Goal: Transaction & Acquisition: Purchase product/service

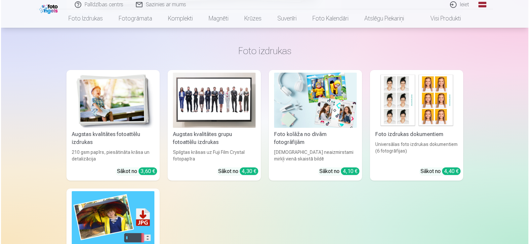
scroll to position [125, 0]
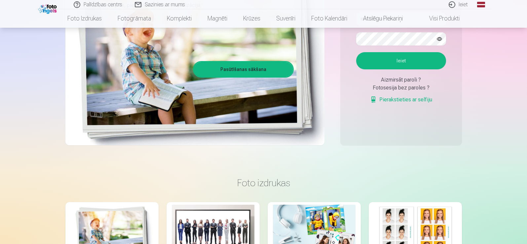
click at [466, 5] on link "Ieiet" at bounding box center [459, 4] width 32 height 9
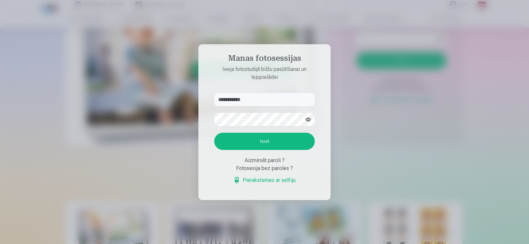
type input "**********"
click at [263, 141] on button "Ieiet" at bounding box center [264, 141] width 100 height 17
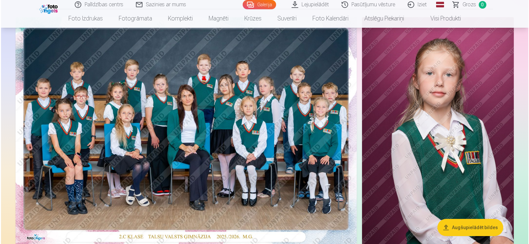
scroll to position [66, 0]
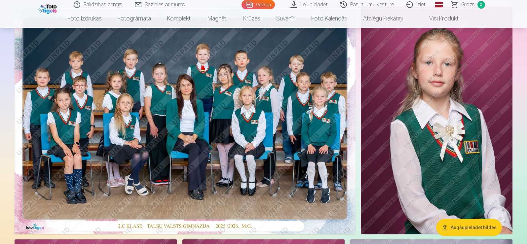
click at [86, 185] on img at bounding box center [185, 120] width 341 height 227
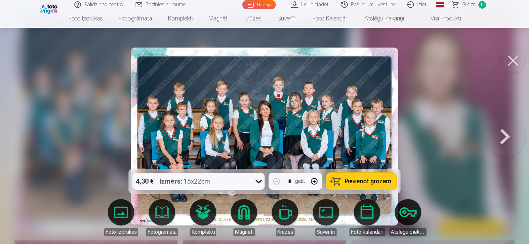
click at [258, 181] on icon at bounding box center [258, 181] width 11 height 11
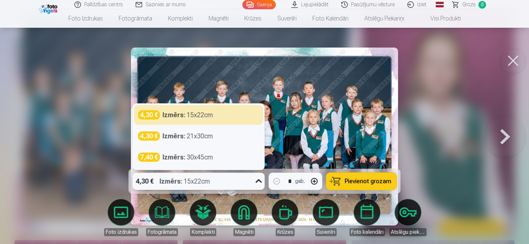
click at [448, 117] on div at bounding box center [264, 122] width 529 height 244
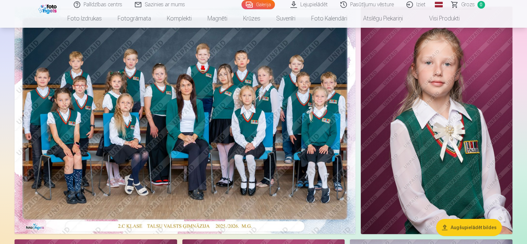
click at [243, 151] on img at bounding box center [185, 120] width 341 height 227
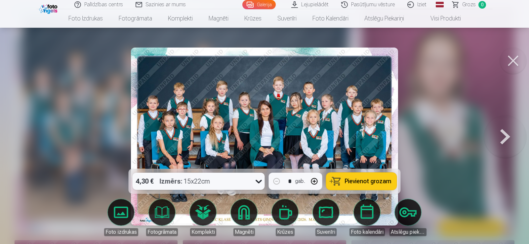
click at [367, 182] on span "Pievienot grozam" at bounding box center [368, 181] width 47 height 6
click at [507, 136] on button at bounding box center [505, 136] width 42 height 51
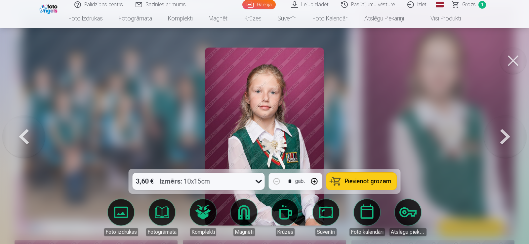
click at [507, 136] on button at bounding box center [505, 136] width 42 height 51
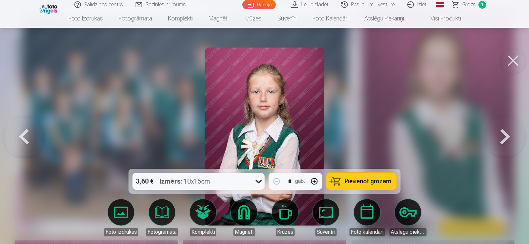
click at [508, 136] on button at bounding box center [505, 136] width 42 height 51
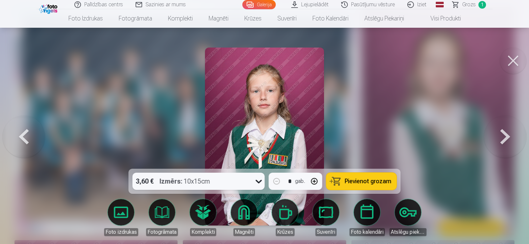
click at [508, 136] on button at bounding box center [505, 136] width 42 height 51
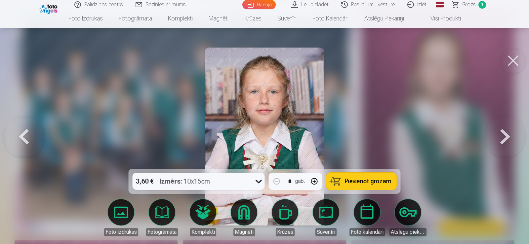
click at [512, 137] on button at bounding box center [505, 136] width 42 height 51
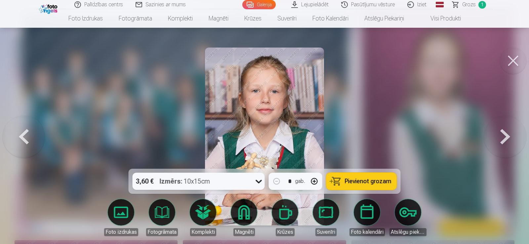
click at [512, 137] on button at bounding box center [505, 136] width 42 height 51
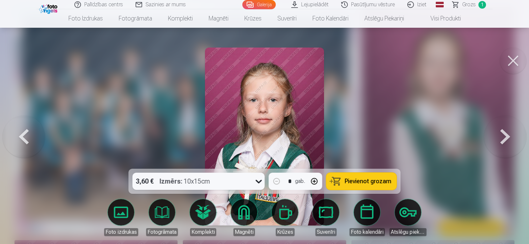
click at [372, 184] on span "Pievienot grozam" at bounding box center [368, 181] width 47 height 6
click at [509, 135] on button at bounding box center [505, 136] width 42 height 51
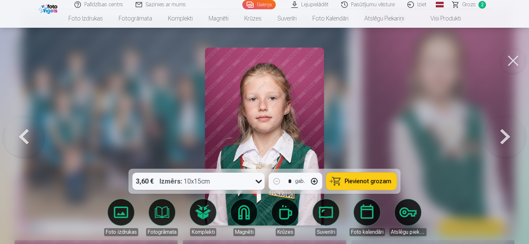
click at [509, 135] on button at bounding box center [505, 136] width 42 height 51
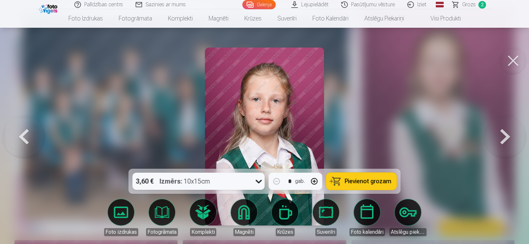
click at [509, 135] on button at bounding box center [505, 136] width 42 height 51
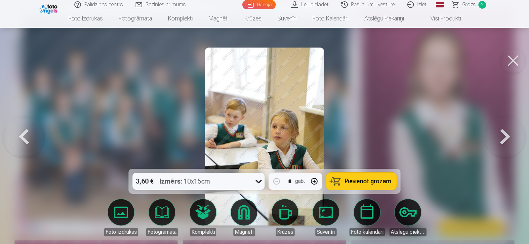
click at [509, 135] on button at bounding box center [505, 136] width 42 height 51
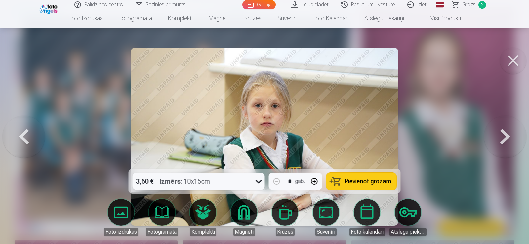
click at [509, 135] on button at bounding box center [505, 136] width 42 height 51
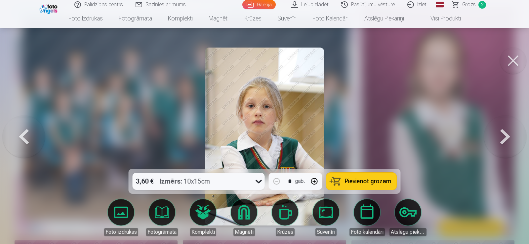
click at [509, 135] on button at bounding box center [505, 136] width 42 height 51
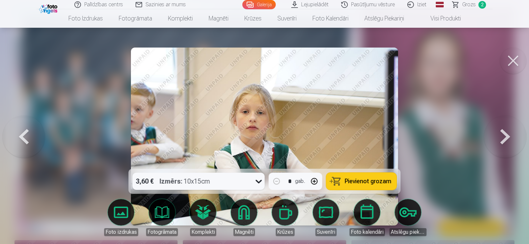
click at [509, 135] on button at bounding box center [505, 136] width 42 height 51
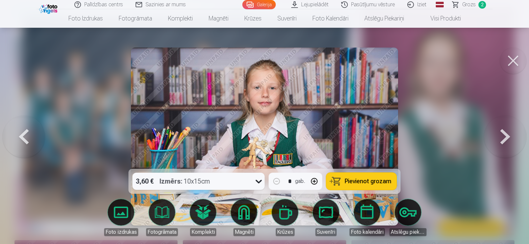
click at [509, 136] on button at bounding box center [505, 136] width 42 height 51
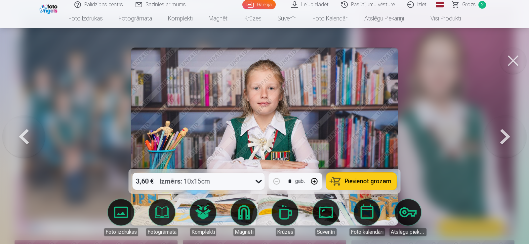
click at [22, 137] on button at bounding box center [24, 136] width 42 height 51
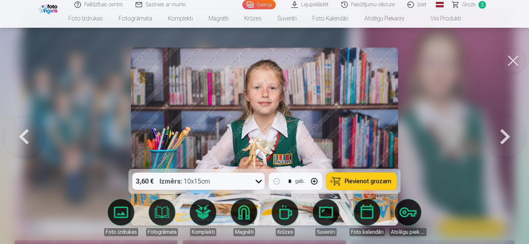
click at [366, 180] on span "Pievienot grozam" at bounding box center [368, 181] width 47 height 6
click at [508, 137] on button at bounding box center [505, 136] width 42 height 51
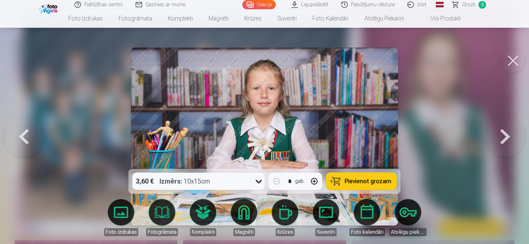
click at [508, 137] on button at bounding box center [505, 136] width 42 height 51
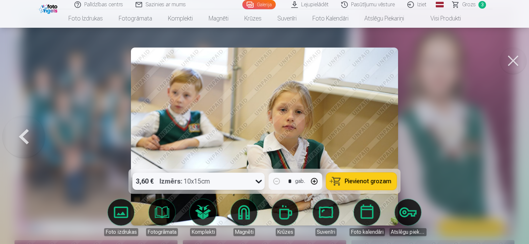
click at [24, 135] on button at bounding box center [24, 136] width 42 height 51
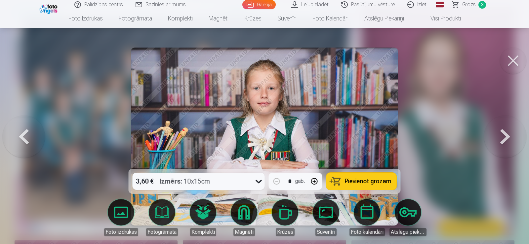
click at [24, 135] on button at bounding box center [24, 136] width 42 height 51
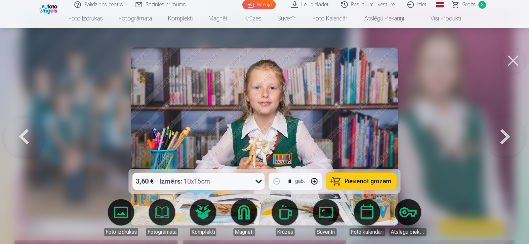
click at [22, 135] on button at bounding box center [24, 136] width 42 height 51
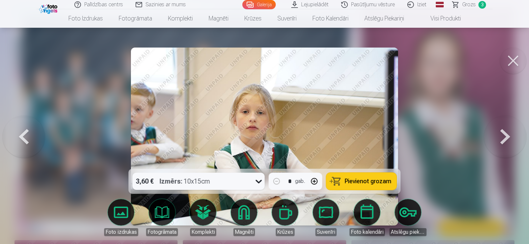
click at [22, 135] on button at bounding box center [24, 136] width 42 height 51
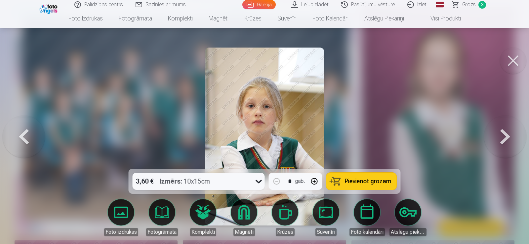
click at [22, 135] on button at bounding box center [24, 136] width 42 height 51
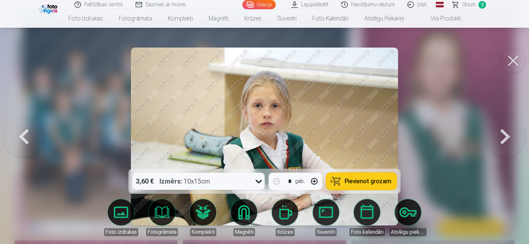
click at [22, 135] on button at bounding box center [24, 136] width 42 height 51
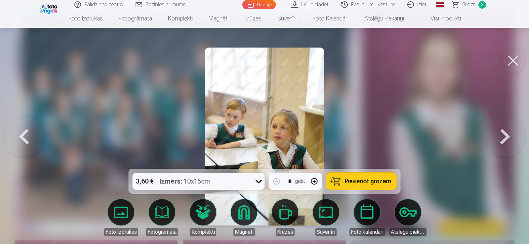
click at [471, 6] on span "Grozs" at bounding box center [469, 5] width 14 height 8
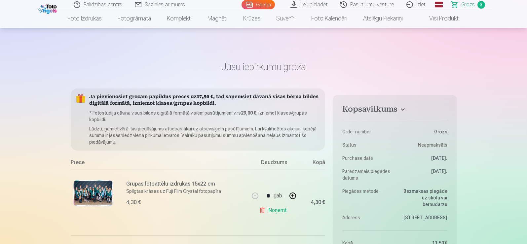
scroll to position [66, 0]
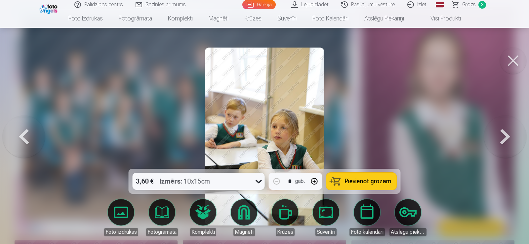
click at [28, 136] on button at bounding box center [24, 136] width 42 height 51
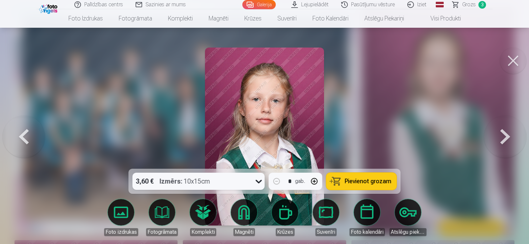
click at [28, 135] on button at bounding box center [24, 136] width 42 height 51
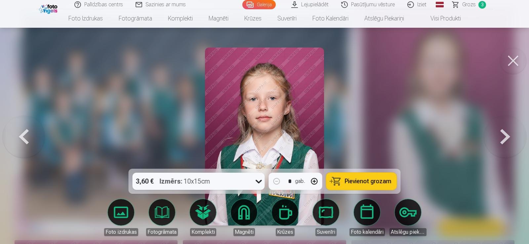
click at [28, 135] on button at bounding box center [24, 136] width 42 height 51
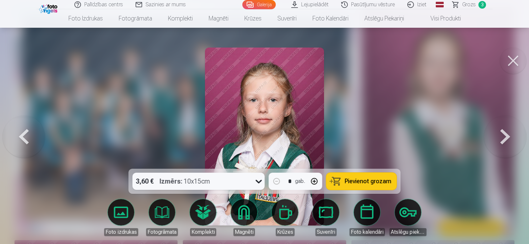
click at [27, 135] on button at bounding box center [24, 136] width 42 height 51
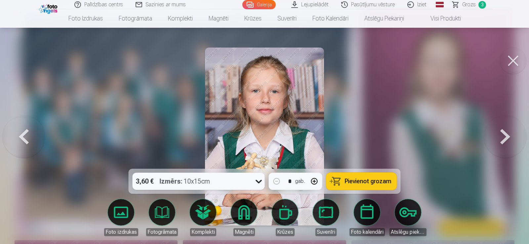
click at [27, 135] on button at bounding box center [24, 136] width 42 height 51
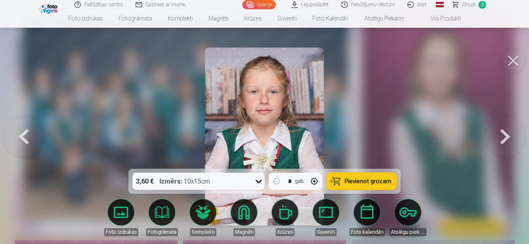
click at [27, 135] on button at bounding box center [24, 136] width 42 height 51
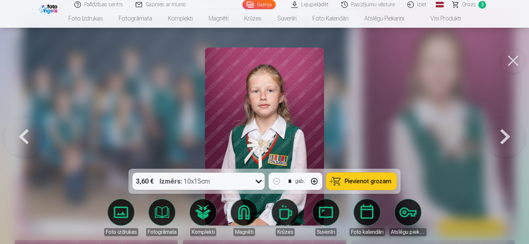
click at [27, 135] on button at bounding box center [24, 136] width 42 height 51
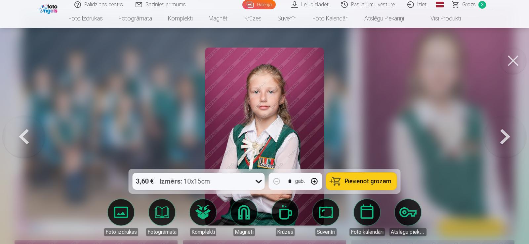
click at [27, 135] on button at bounding box center [24, 136] width 42 height 51
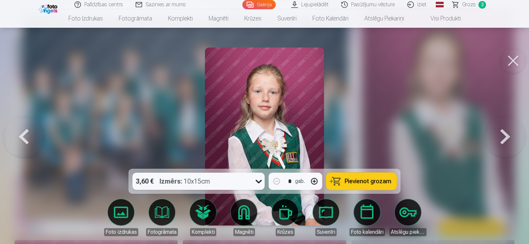
click at [24, 133] on button at bounding box center [24, 136] width 42 height 51
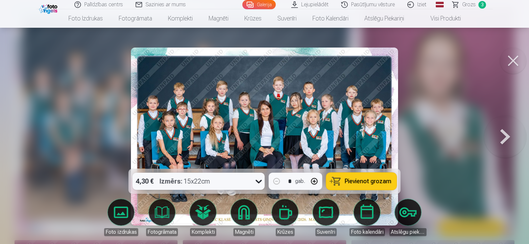
click at [506, 139] on button at bounding box center [505, 136] width 42 height 51
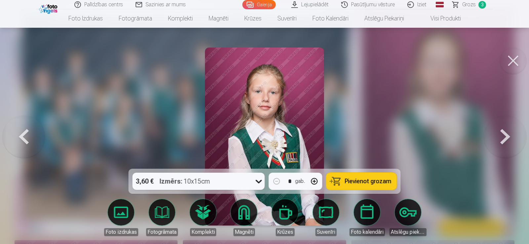
click at [505, 140] on button at bounding box center [505, 136] width 42 height 51
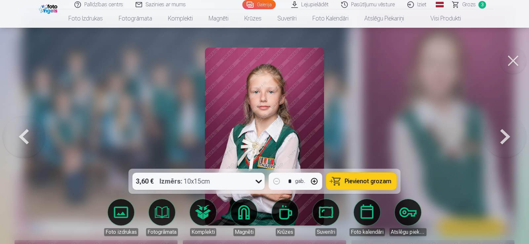
click at [504, 140] on button at bounding box center [505, 136] width 42 height 51
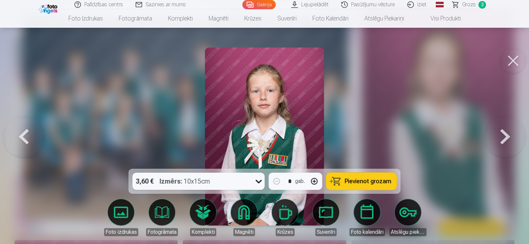
click at [504, 140] on button at bounding box center [505, 136] width 42 height 51
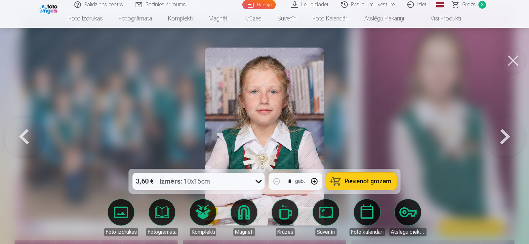
click at [504, 140] on button at bounding box center [505, 136] width 42 height 51
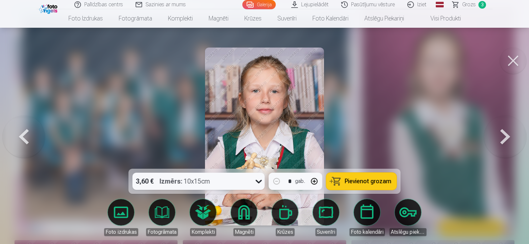
click at [504, 140] on button at bounding box center [505, 136] width 42 height 51
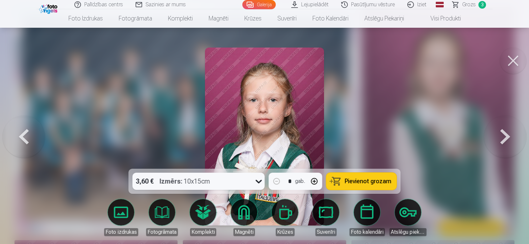
click at [504, 140] on button at bounding box center [505, 136] width 42 height 51
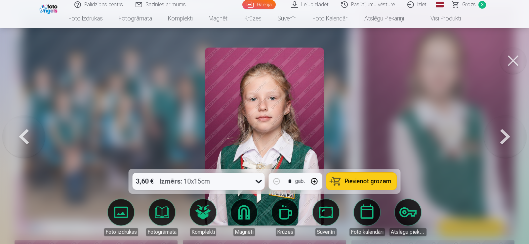
click at [504, 140] on button at bounding box center [505, 136] width 42 height 51
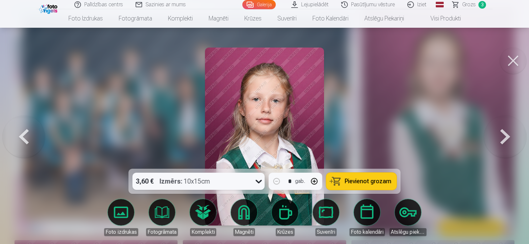
click at [504, 140] on button at bounding box center [505, 136] width 42 height 51
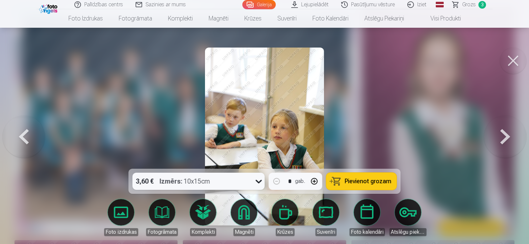
click at [504, 140] on button at bounding box center [505, 136] width 42 height 51
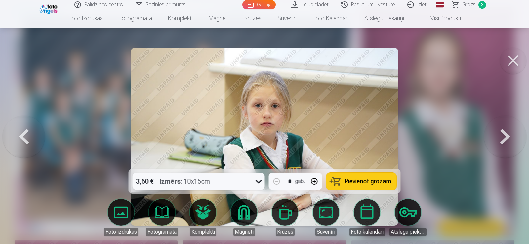
click at [504, 140] on button at bounding box center [505, 136] width 42 height 51
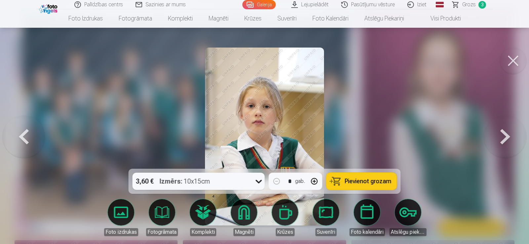
drag, startPoint x: 508, startPoint y: 133, endPoint x: 505, endPoint y: 138, distance: 6.5
click at [507, 135] on button at bounding box center [505, 136] width 42 height 51
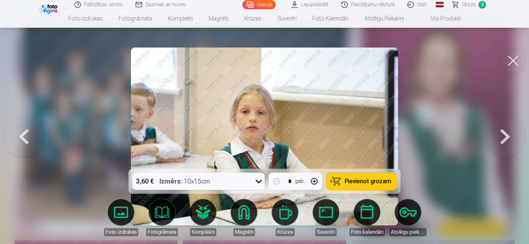
click at [28, 137] on button at bounding box center [24, 136] width 42 height 51
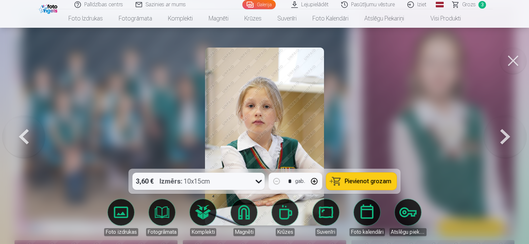
click at [360, 179] on span "Pievienot grozam" at bounding box center [368, 181] width 47 height 6
click at [24, 140] on button at bounding box center [24, 136] width 42 height 51
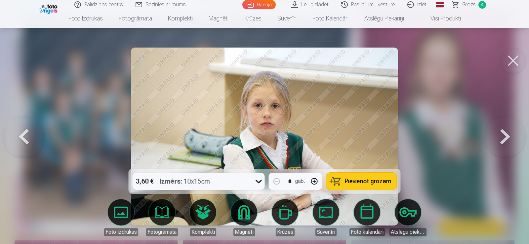
click at [24, 140] on button at bounding box center [24, 136] width 42 height 51
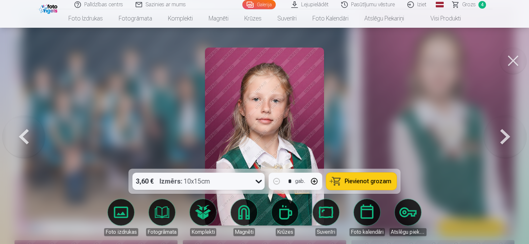
click at [24, 140] on button at bounding box center [24, 136] width 42 height 51
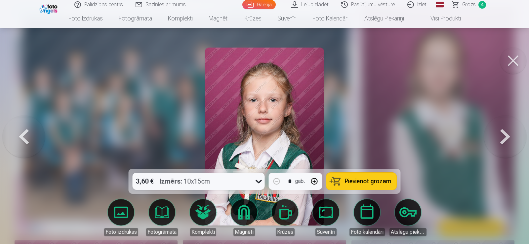
click at [24, 140] on button at bounding box center [24, 136] width 42 height 51
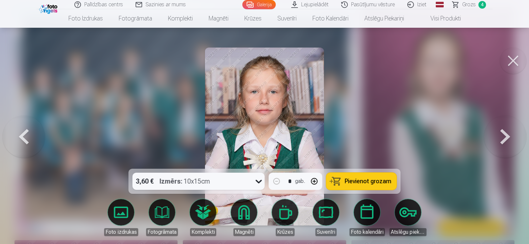
click at [24, 140] on button at bounding box center [24, 136] width 42 height 51
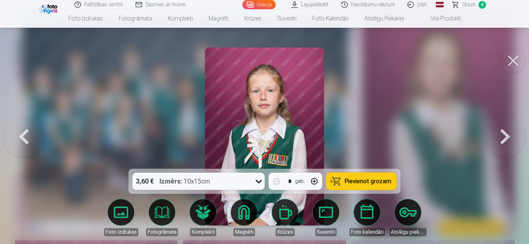
click at [24, 140] on button at bounding box center [24, 136] width 42 height 51
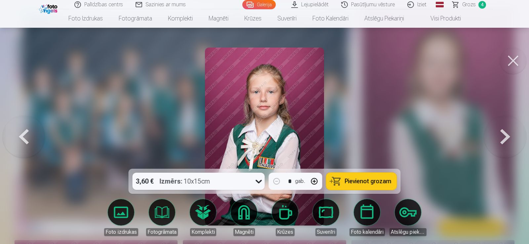
click at [24, 140] on button at bounding box center [24, 136] width 42 height 51
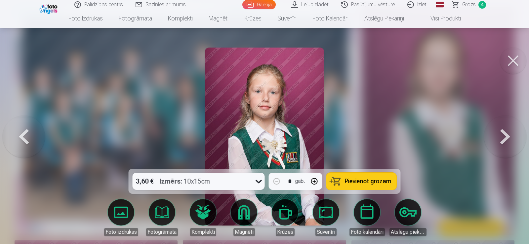
click at [24, 140] on button at bounding box center [24, 136] width 42 height 51
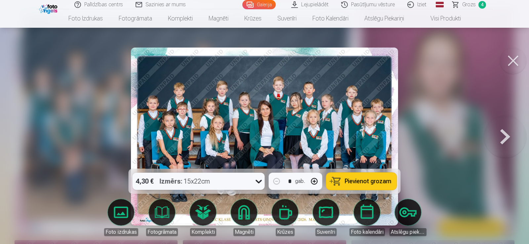
click at [511, 136] on button at bounding box center [505, 136] width 42 height 51
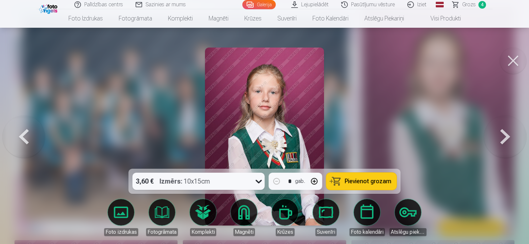
click at [509, 135] on button at bounding box center [505, 136] width 42 height 51
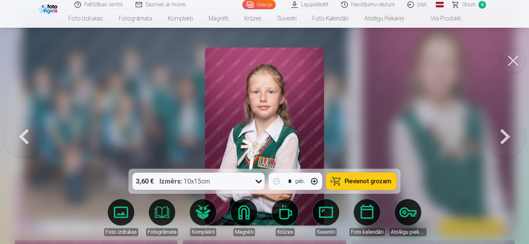
click at [368, 178] on span "Pievienot grozam" at bounding box center [368, 181] width 47 height 6
click at [506, 135] on button at bounding box center [505, 136] width 42 height 51
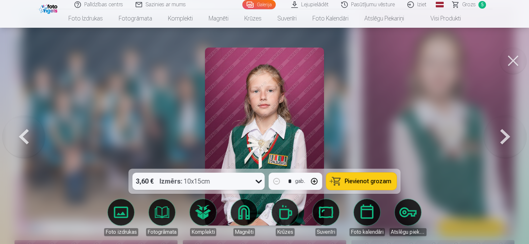
click at [506, 135] on button at bounding box center [505, 136] width 42 height 51
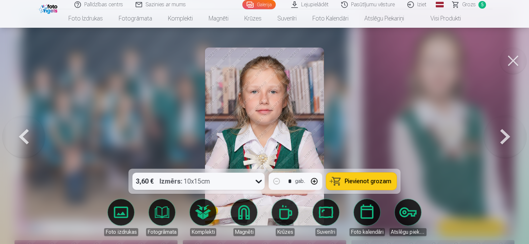
click at [504, 139] on button at bounding box center [505, 136] width 42 height 51
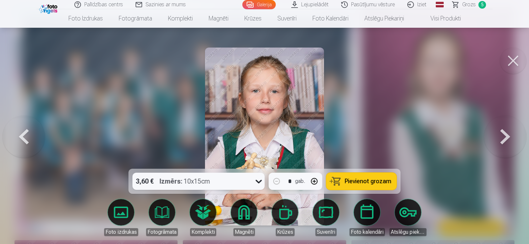
click at [505, 139] on button at bounding box center [505, 136] width 42 height 51
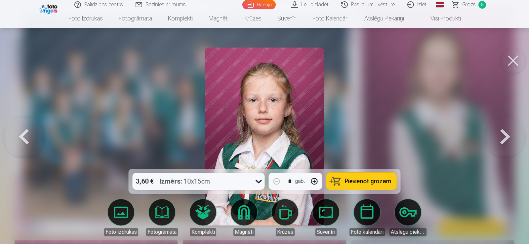
click at [505, 142] on button at bounding box center [505, 136] width 42 height 51
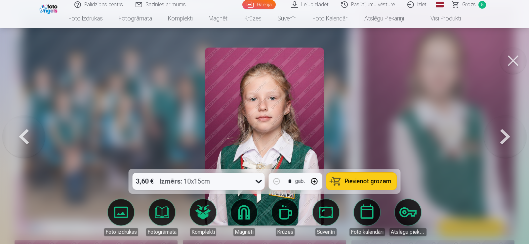
click at [505, 141] on button at bounding box center [505, 136] width 42 height 51
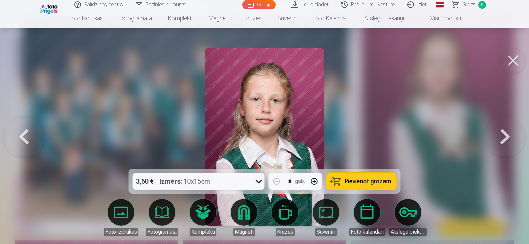
click at [505, 141] on button at bounding box center [505, 136] width 42 height 51
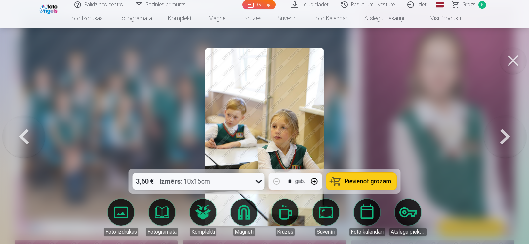
click at [505, 141] on button at bounding box center [505, 136] width 42 height 51
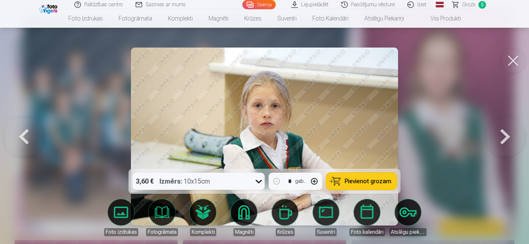
click at [508, 135] on button at bounding box center [505, 136] width 42 height 51
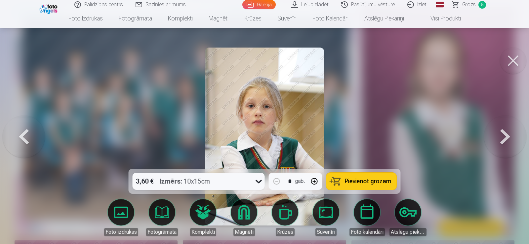
click at [508, 135] on button at bounding box center [505, 136] width 42 height 51
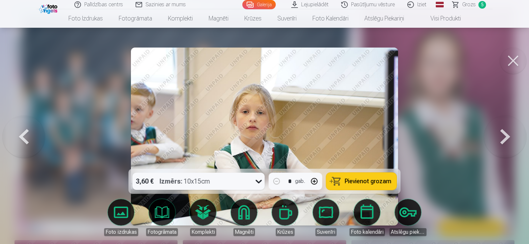
click at [508, 135] on button at bounding box center [505, 136] width 42 height 51
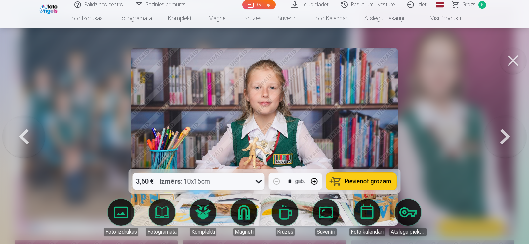
click at [508, 135] on button at bounding box center [505, 136] width 42 height 51
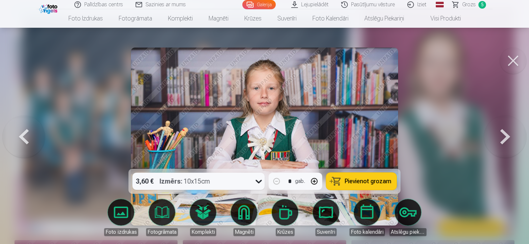
click at [509, 135] on button at bounding box center [505, 136] width 42 height 51
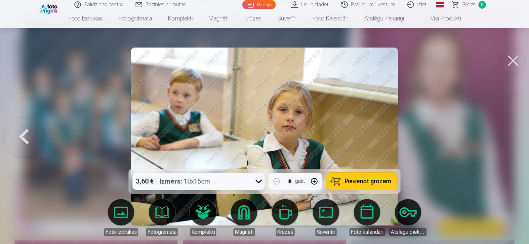
click at [509, 135] on div at bounding box center [264, 122] width 529 height 244
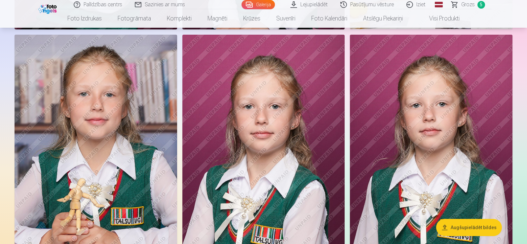
scroll to position [430, 0]
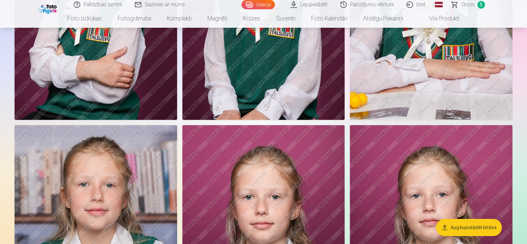
click at [466, 6] on span "Grozs" at bounding box center [468, 5] width 14 height 8
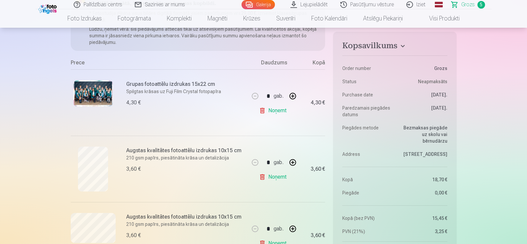
scroll to position [99, 0]
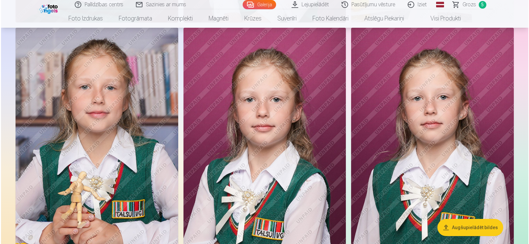
scroll to position [562, 0]
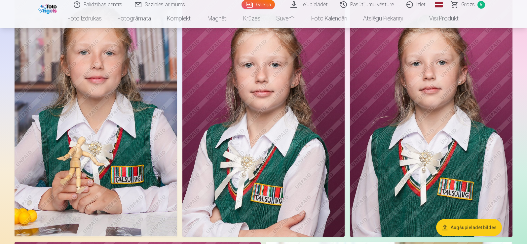
click at [103, 177] on img at bounding box center [96, 115] width 163 height 244
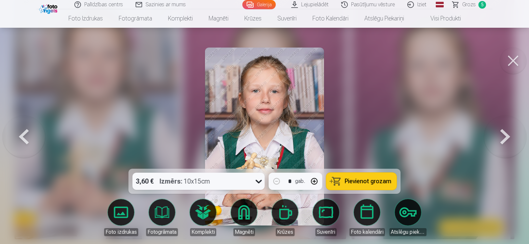
click at [371, 182] on span "Pievienot grozam" at bounding box center [368, 181] width 47 height 6
click at [467, 6] on span "Grozs" at bounding box center [469, 5] width 14 height 8
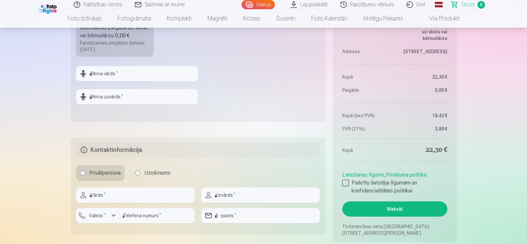
scroll to position [628, 0]
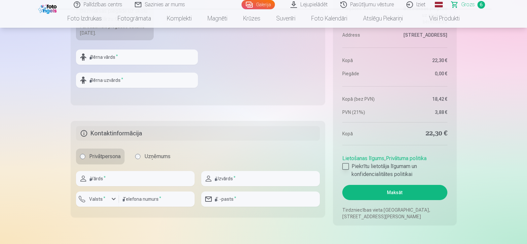
click at [346, 166] on div at bounding box center [345, 166] width 7 height 7
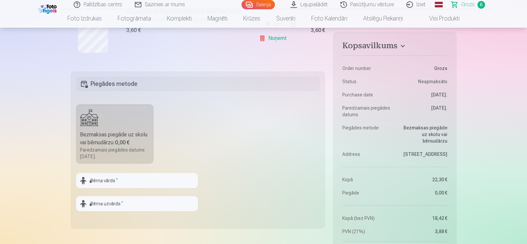
scroll to position [496, 0]
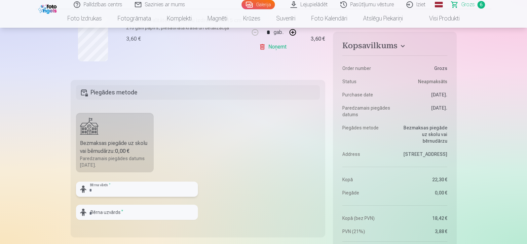
click at [111, 189] on input "text" at bounding box center [137, 189] width 122 height 15
type input "*****"
click at [125, 220] on input "text" at bounding box center [137, 212] width 122 height 15
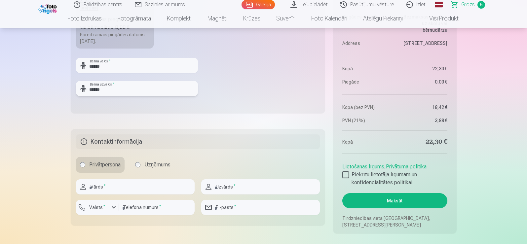
scroll to position [661, 0]
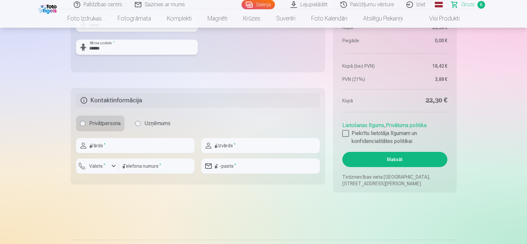
type input "******"
click at [117, 144] on input "text" at bounding box center [135, 145] width 119 height 15
type input "******"
click at [244, 146] on input "text" at bounding box center [260, 145] width 119 height 15
type input "******"
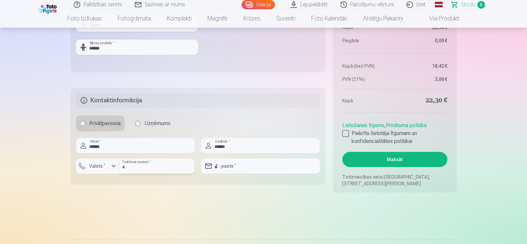
click at [156, 162] on input "number" at bounding box center [157, 166] width 76 height 15
type input "********"
click at [115, 165] on div "button" at bounding box center [114, 166] width 8 height 8
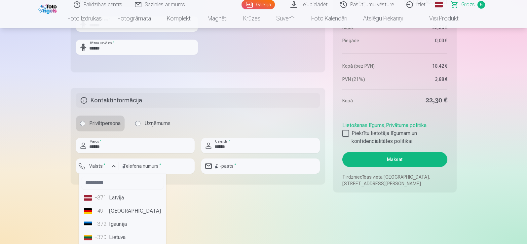
click at [119, 199] on li "+371 Latvija" at bounding box center [122, 197] width 82 height 13
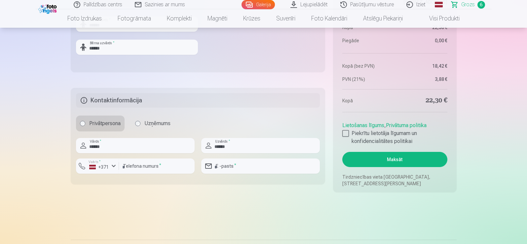
click at [394, 156] on button "Maksāt" at bounding box center [394, 159] width 105 height 15
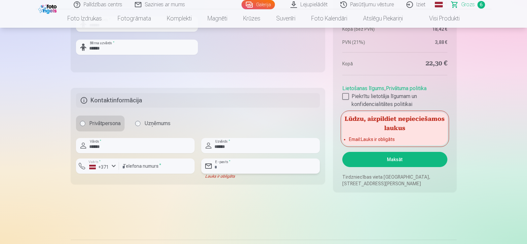
click at [226, 172] on input "email" at bounding box center [260, 166] width 119 height 15
click at [261, 166] on input "email" at bounding box center [260, 166] width 119 height 15
type input "*"
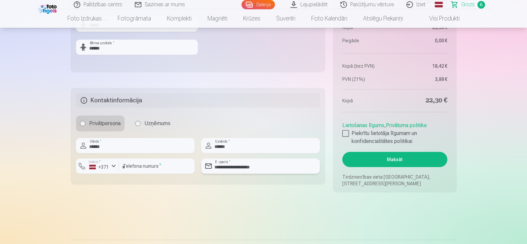
type input "**********"
click at [393, 158] on button "Maksāt" at bounding box center [394, 159] width 105 height 15
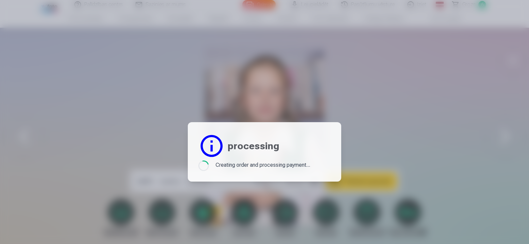
scroll to position [329, 0]
click at [331, 126] on div "processing Loading... Creating order and processing payment..." at bounding box center [264, 151] width 153 height 59
click at [438, 121] on div at bounding box center [264, 122] width 529 height 244
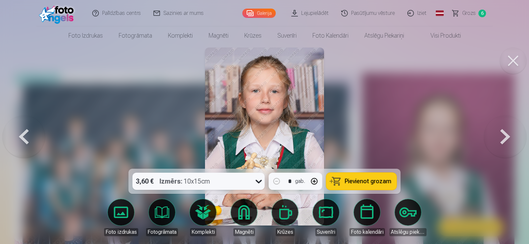
click at [470, 13] on span "Grozs" at bounding box center [469, 13] width 14 height 8
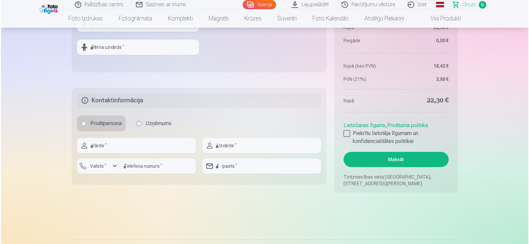
scroll to position [628, 0]
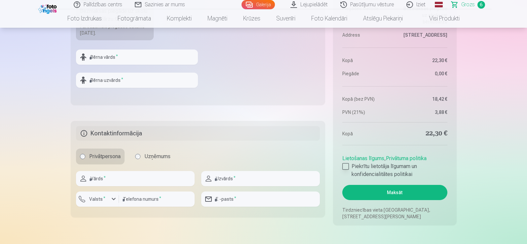
click at [344, 167] on div at bounding box center [345, 166] width 7 height 7
drag, startPoint x: 120, startPoint y: 61, endPoint x: 137, endPoint y: 56, distance: 18.6
click at [120, 61] on input "text" at bounding box center [137, 57] width 122 height 15
type input "*****"
click at [113, 81] on input "text" at bounding box center [137, 80] width 122 height 15
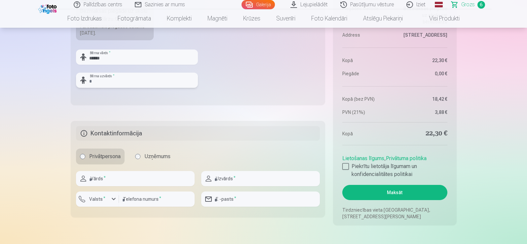
type input "******"
click at [94, 182] on input "text" at bounding box center [135, 178] width 119 height 15
type input "******"
click at [263, 175] on input "text" at bounding box center [260, 178] width 119 height 15
type input "******"
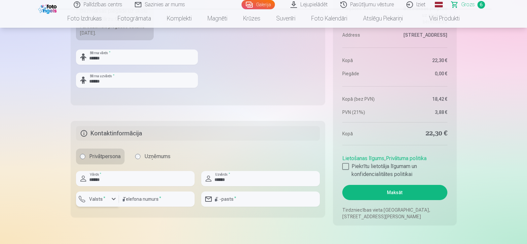
click at [96, 198] on label "Valsts *" at bounding box center [97, 199] width 21 height 7
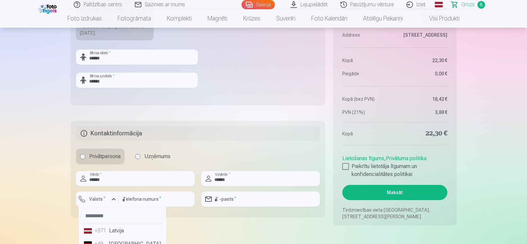
click at [118, 235] on li "+371 Latvija" at bounding box center [122, 230] width 82 height 13
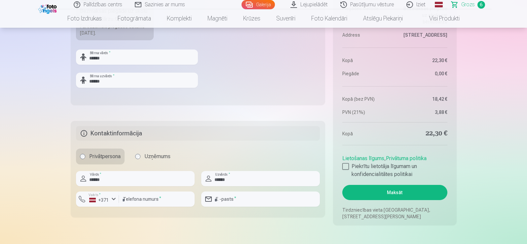
click at [141, 207] on div at bounding box center [157, 209] width 76 height 5
click at [146, 202] on input "number" at bounding box center [157, 199] width 76 height 15
click at [268, 201] on input "email" at bounding box center [260, 199] width 119 height 15
click at [141, 202] on input "number" at bounding box center [157, 199] width 76 height 15
type input "********"
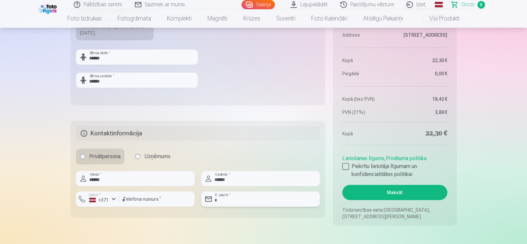
click at [243, 201] on input "email" at bounding box center [260, 199] width 119 height 15
type input "**********"
click at [393, 192] on button "Maksāt" at bounding box center [394, 192] width 105 height 15
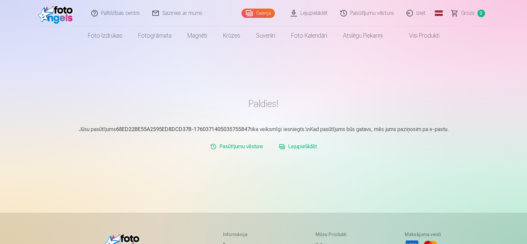
click at [423, 14] on link "Iziet" at bounding box center [417, 13] width 32 height 26
